Goal: Use online tool/utility: Use online tool/utility

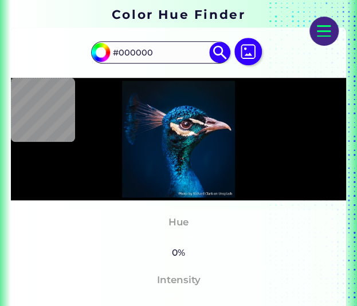
scroll to position [195, 0]
click at [251, 48] on img at bounding box center [247, 51] width 27 height 27
click at [0, 0] on input "file" at bounding box center [0, 0] width 0 height 0
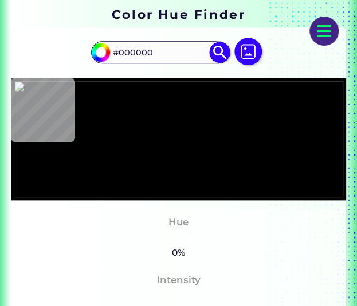
type input "#a0522f"
type input "#A0522F"
type input "#94c673"
type input "#94C673"
type input "#4b531e"
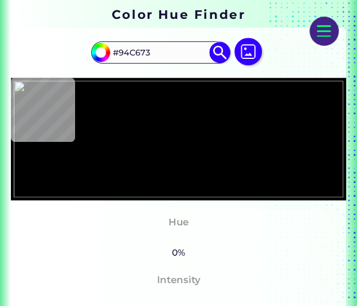
type input "#4B531E"
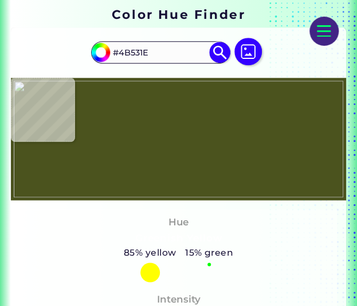
type input "#ffffff"
type input "#FFFFFF"
type input "#097889"
type input "#077889"
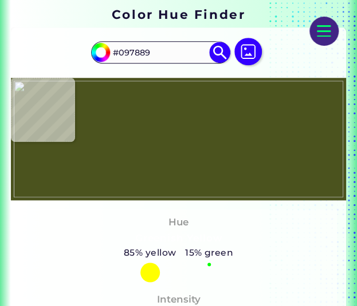
type input "#077889"
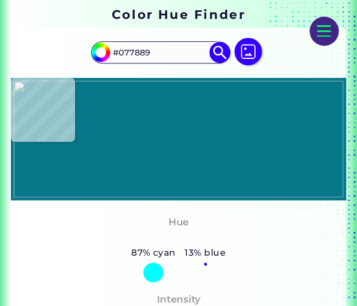
type input "#fffffe"
type input "#FFFFFE"
type input "#56afbd"
type input "#56AFBD"
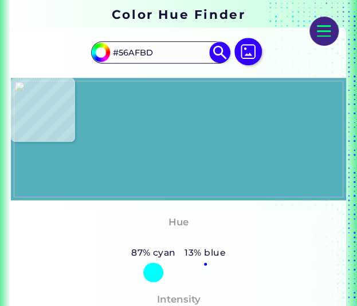
type input "#55b0bd"
type input "#55B0BD"
type input "#55afbb"
type input "#55AFBB"
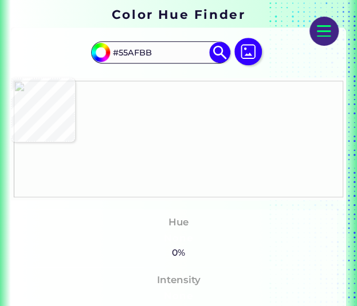
type input "#fcfdfc"
type input "#FCFDFC"
type input "#5cadc4"
type input "#5CADC4"
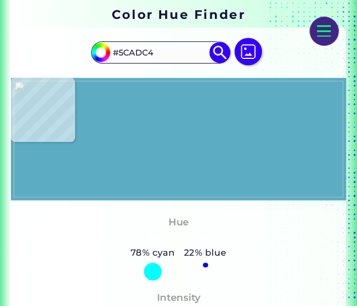
type input "#ffffff"
type input "#FFFFFF"
type input "#55afbb"
type input "#55AFBB"
type input "#56afbd"
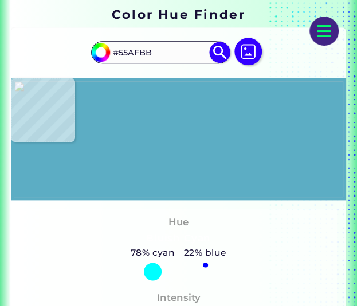
type input "#56AFBD"
click at [155, 152] on img at bounding box center [179, 139] width 330 height 117
type input "#ffffff"
type input "#FFFFFF"
type input "#000000"
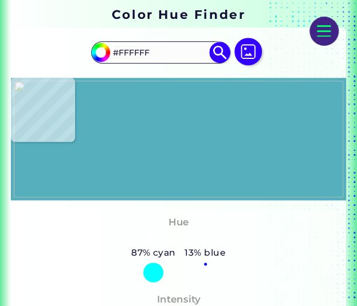
type input "#000000"
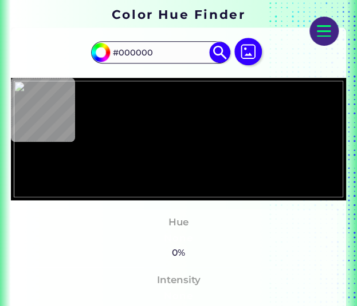
type input "#ffffff"
type input "#FFFFFF"
type input "#fffef7"
type input "#FFFEF7"
type input "#e35823"
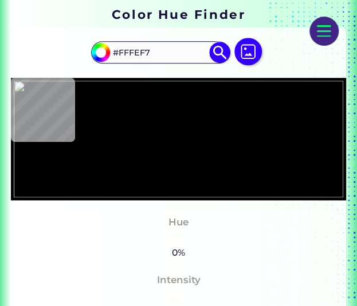
type input "#E35823"
type input "#ffffff"
type input "#FFFFFF"
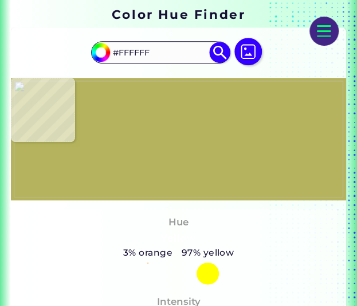
type input "#b5b35d"
type input "#B5B35D"
type input "#ffffff"
type input "#FFFFFF"
type input "#55b0bd"
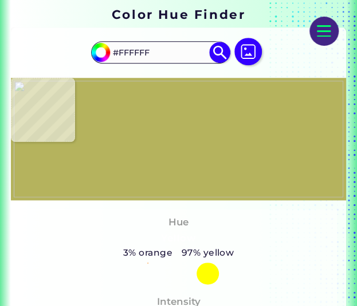
type input "#55B0BD"
type input "#56afbd"
type input "#56AFBD"
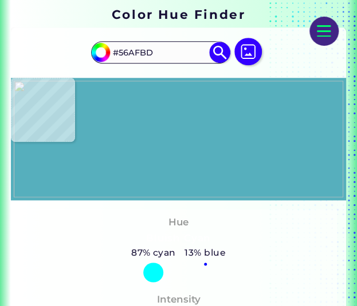
click at [155, 153] on img at bounding box center [179, 139] width 330 height 117
type input "#5cadc4"
type input "#5CADC4"
type input "#fcfdfc"
type input "#FCFDFC"
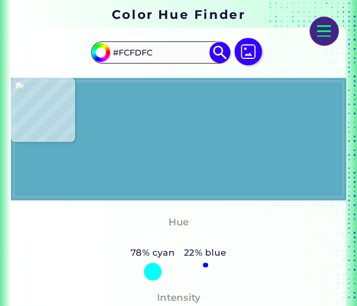
type input "#ffffff"
type input "#FFFFFF"
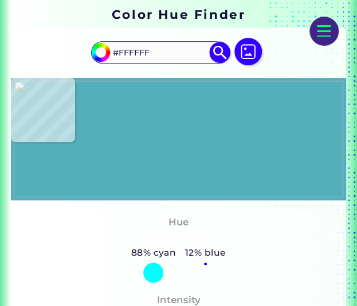
type input "#55afbb"
type input "#55AFBB"
type input "#56afbd"
type input "#56AFBD"
type input "#ffffff"
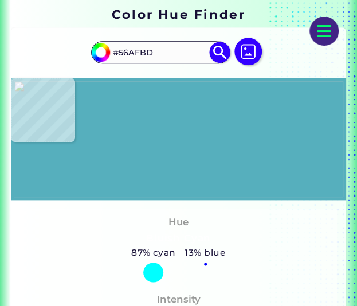
type input "#FFFFFF"
type input "#fffffe"
type input "#FFFFFE"
type input "#077889"
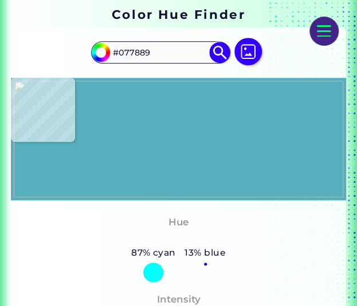
type input "#097889"
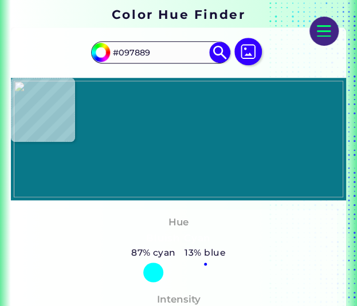
type input "#ffffff"
type input "#FFFFFF"
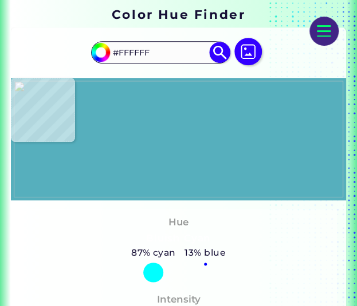
type input "#56afbd"
type input "#56AFBD"
click at [156, 152] on img at bounding box center [179, 139] width 330 height 117
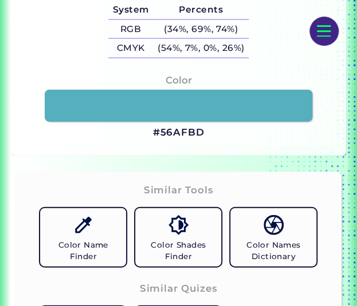
scroll to position [583, 0]
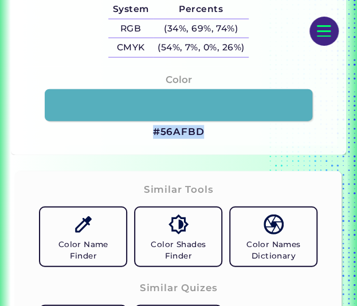
drag, startPoint x: 210, startPoint y: 138, endPoint x: 152, endPoint y: 137, distance: 57.3
click at [152, 137] on div "Color #56AFBD" at bounding box center [178, 106] width 317 height 78
copy h3 "#56AFBD"
